Goal: Navigation & Orientation: Understand site structure

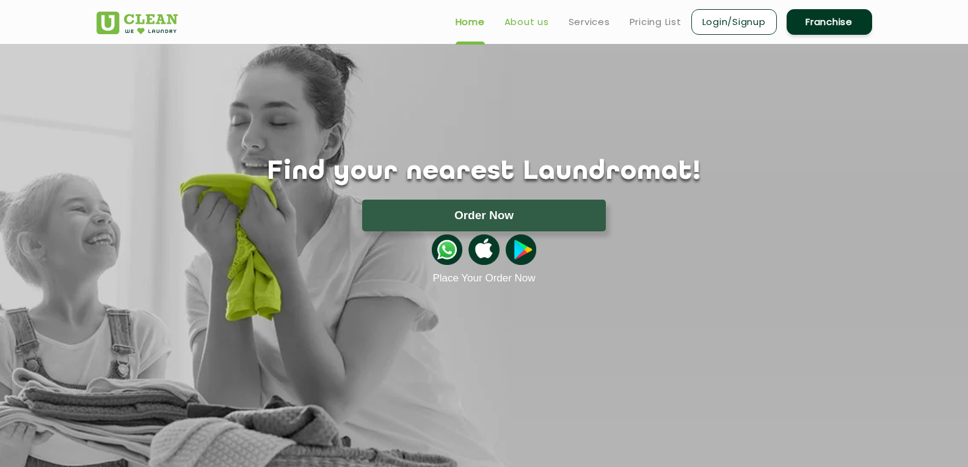
click at [538, 18] on link "About us" at bounding box center [527, 22] width 45 height 15
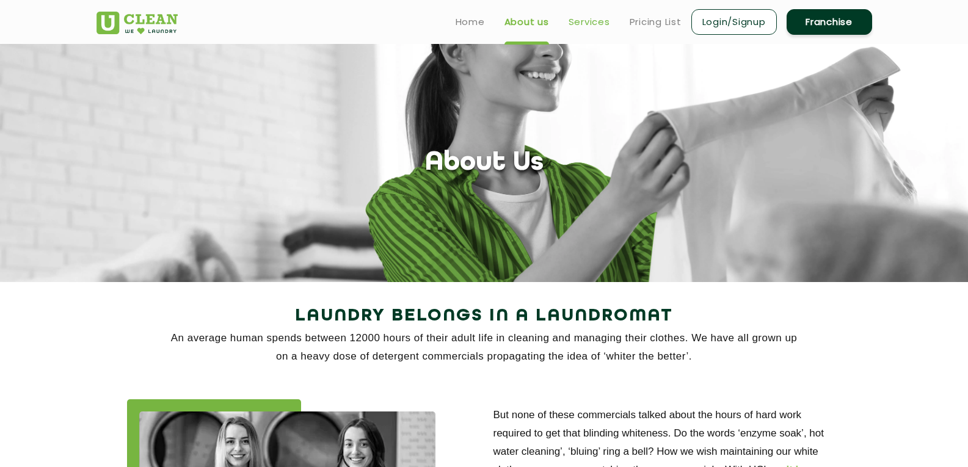
drag, startPoint x: 626, startPoint y: 34, endPoint x: 580, endPoint y: 19, distance: 48.3
click at [619, 31] on ul "Home About us Services Pricing List Login/Signup Franchise" at bounding box center [659, 21] width 426 height 29
drag, startPoint x: 580, startPoint y: 19, endPoint x: 602, endPoint y: 26, distance: 23.0
click at [580, 20] on link "Services" at bounding box center [590, 22] width 42 height 15
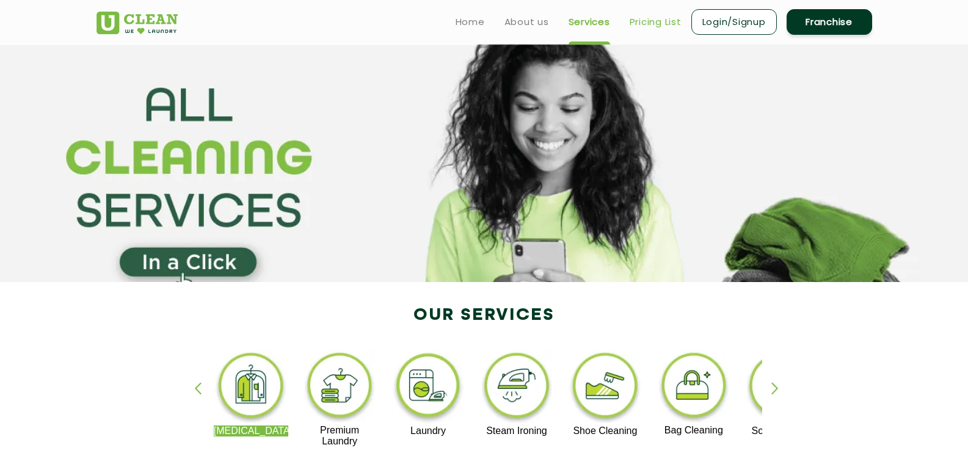
drag, startPoint x: 636, startPoint y: 25, endPoint x: 629, endPoint y: 43, distance: 19.2
click at [636, 27] on link "Pricing List" at bounding box center [656, 22] width 52 height 15
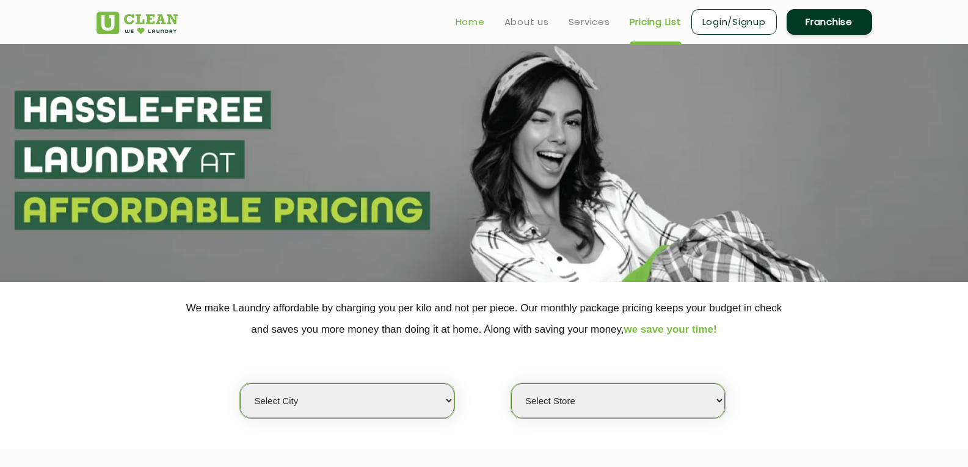
click at [470, 22] on link "Home" at bounding box center [470, 22] width 29 height 15
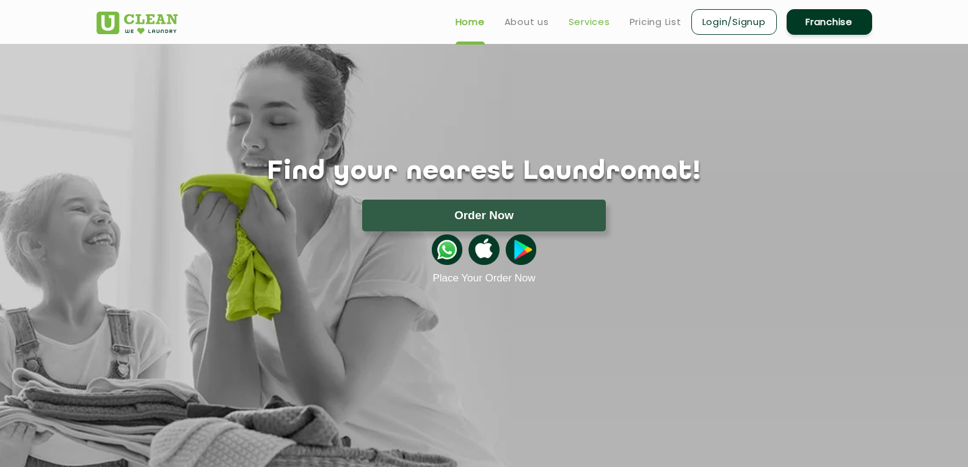
click at [586, 21] on link "Services" at bounding box center [590, 22] width 42 height 15
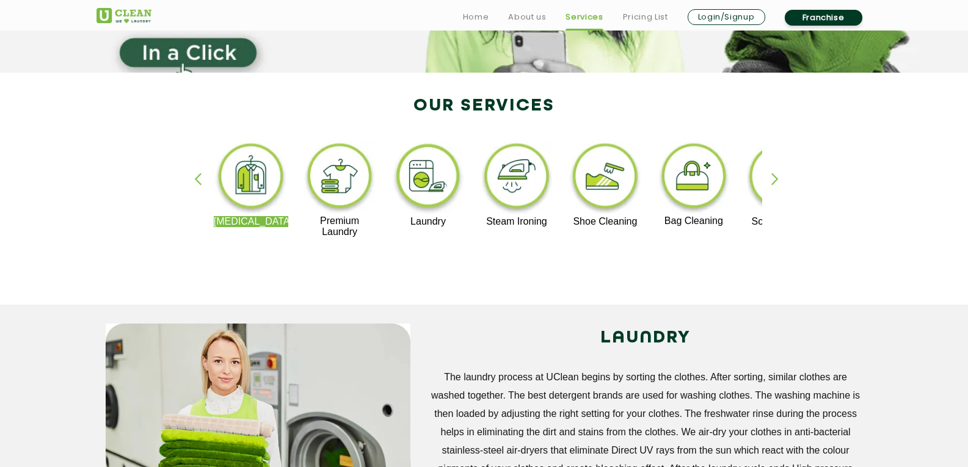
scroll to position [244, 0]
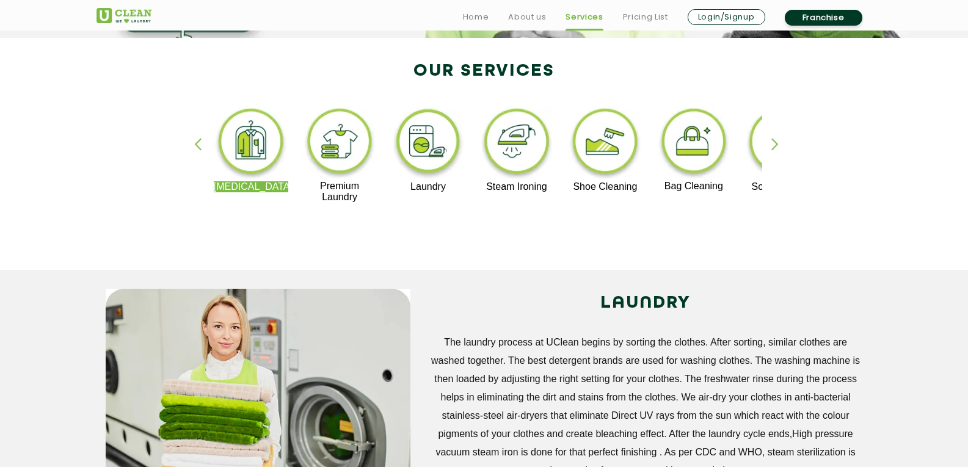
drag, startPoint x: 474, startPoint y: 14, endPoint x: 456, endPoint y: 20, distance: 18.5
click at [472, 16] on link "Home" at bounding box center [476, 17] width 26 height 15
